Goal: Information Seeking & Learning: Find specific fact

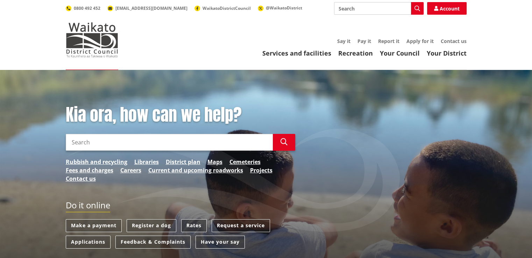
click at [197, 221] on link "Rates" at bounding box center [194, 225] width 26 height 13
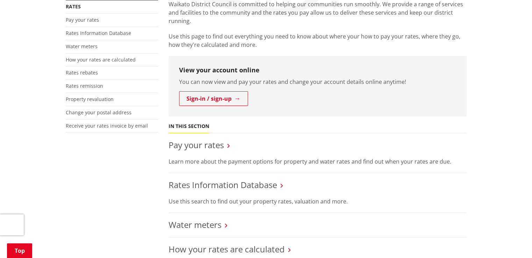
scroll to position [143, 0]
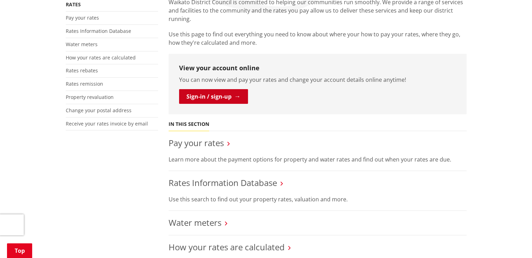
click at [214, 99] on link "Sign-in / sign-up" at bounding box center [213, 96] width 69 height 15
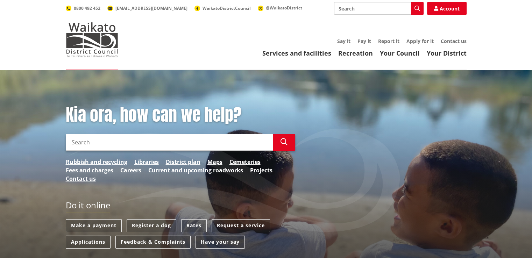
click at [152, 143] on input "Search" at bounding box center [169, 142] width 207 height 17
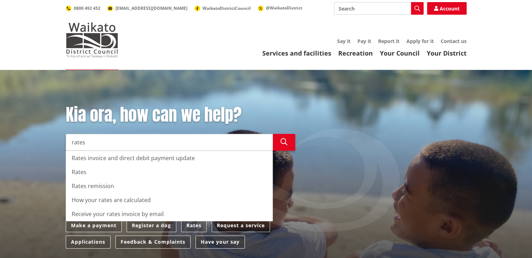
type input "rates"
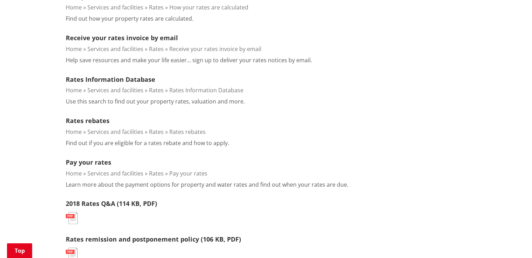
scroll to position [368, 0]
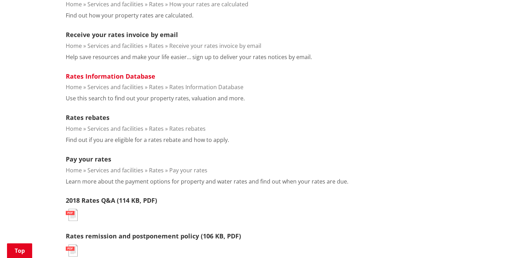
click at [116, 75] on link "Rates Information Database" at bounding box center [110, 76] width 89 height 8
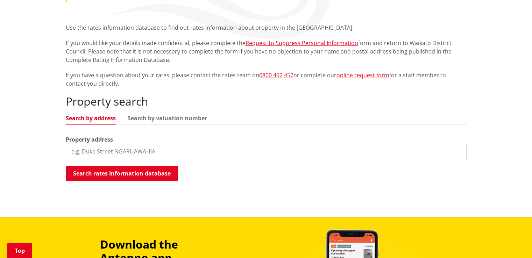
scroll to position [119, 0]
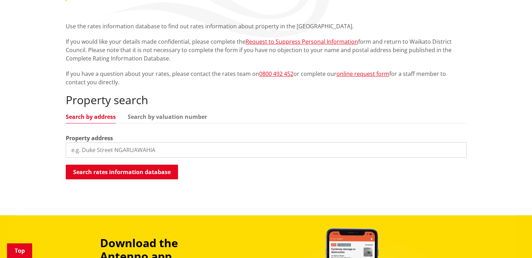
click at [173, 149] on input "search" at bounding box center [266, 149] width 400 height 15
type input "3 pourewa lane matamata"
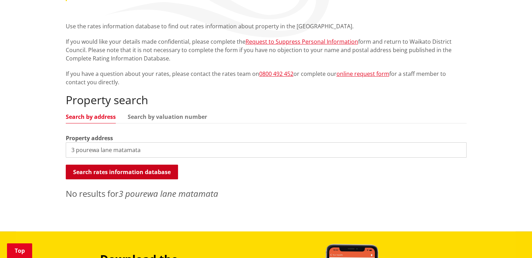
click at [136, 173] on button "Search rates information database" at bounding box center [122, 172] width 112 height 15
drag, startPoint x: 173, startPoint y: 152, endPoint x: 6, endPoint y: 148, distance: 167.1
click at [6, 148] on div "Home Services and facilities Rates Rates Information Database Rates Information…" at bounding box center [266, 91] width 532 height 281
click at [458, 152] on input "3 pourewa lane matamata" at bounding box center [266, 149] width 400 height 15
click at [457, 150] on input "3 pourewa lane matamata" at bounding box center [266, 149] width 400 height 15
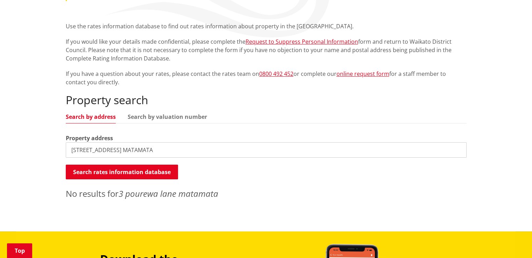
type input "[STREET_ADDRESS] MATAMATA"
